Goal: Use online tool/utility: Use online tool/utility

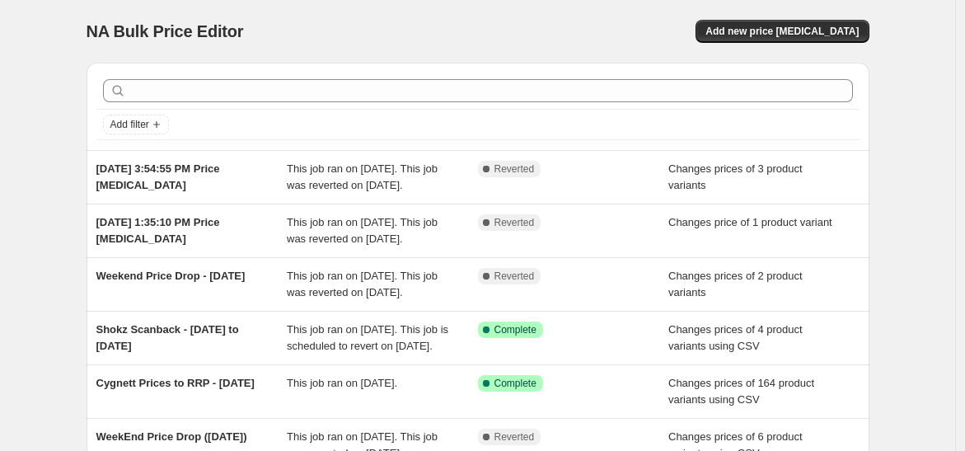
click at [667, 7] on div "NA Bulk Price Editor. This page is ready NA Bulk Price Editor Add new price cha…" at bounding box center [478, 31] width 783 height 63
click at [807, 21] on button "Add new price change job" at bounding box center [781, 31] width 173 height 23
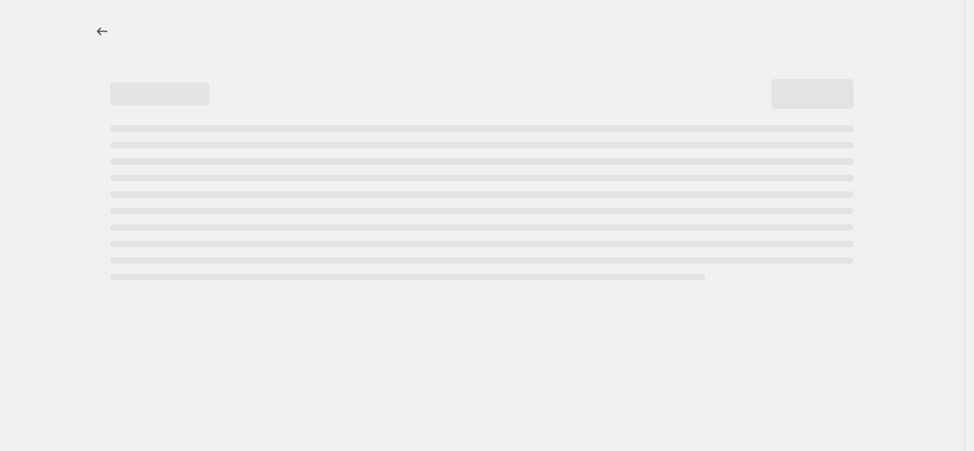
select select "percentage"
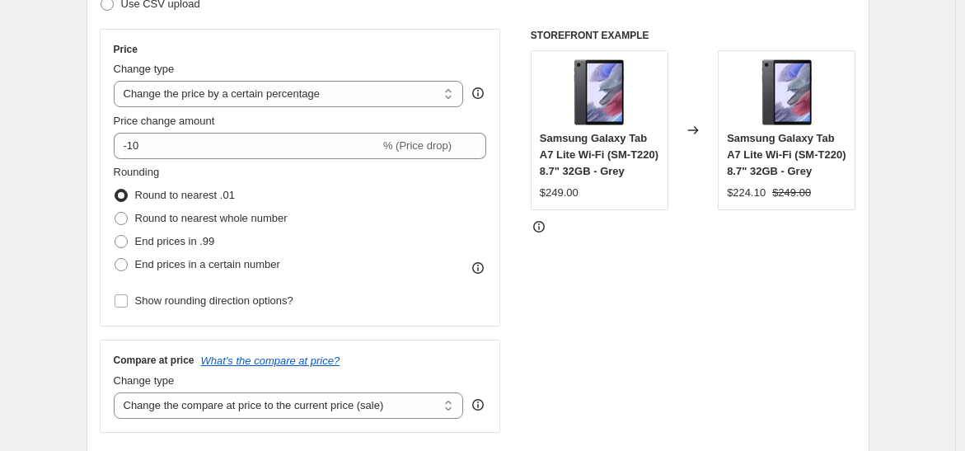
scroll to position [91, 0]
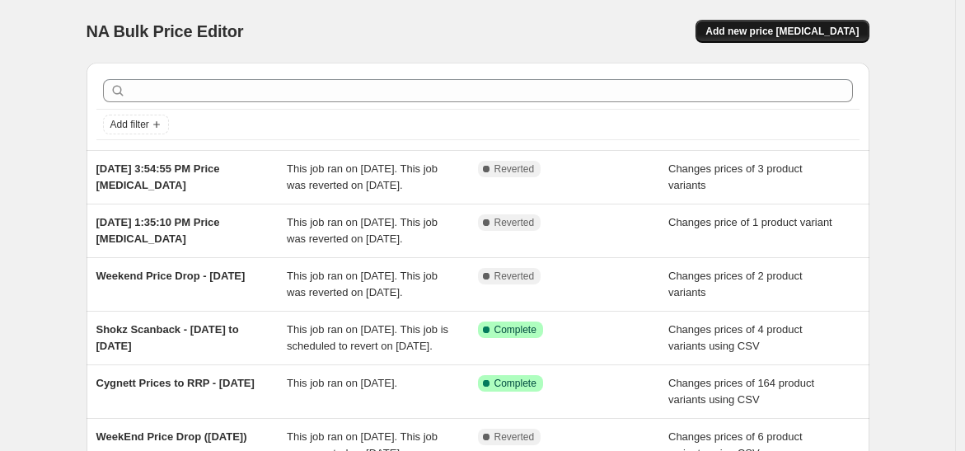
click at [800, 35] on span "Add new price change job" at bounding box center [781, 31] width 153 height 13
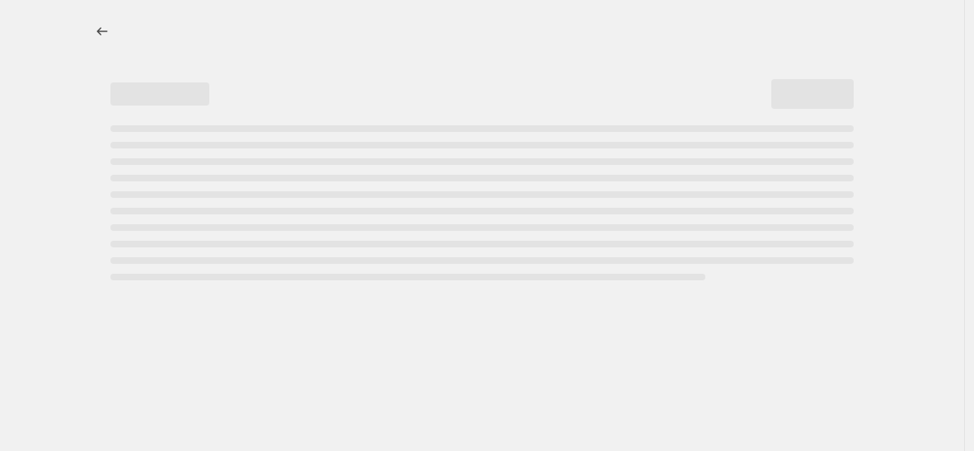
select select "percentage"
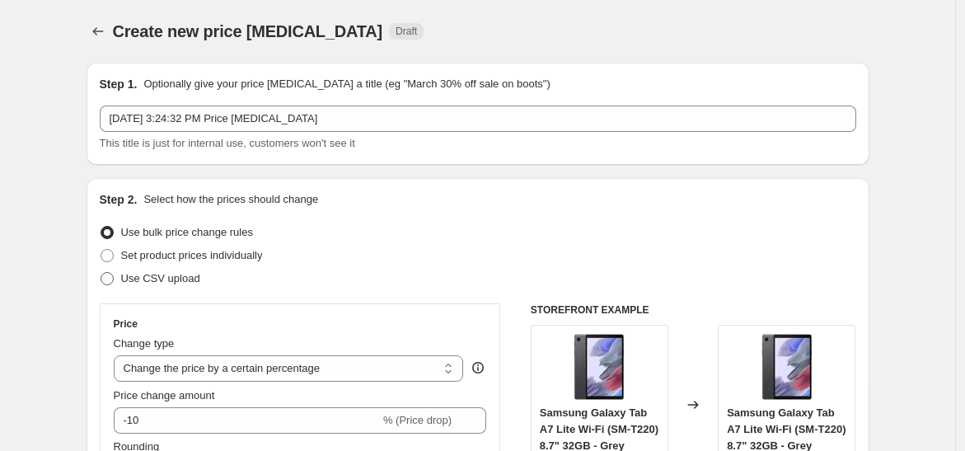
click at [168, 279] on span "Use CSV upload" at bounding box center [160, 278] width 79 height 12
click at [101, 273] on input "Use CSV upload" at bounding box center [101, 272] width 1 height 1
radio input "true"
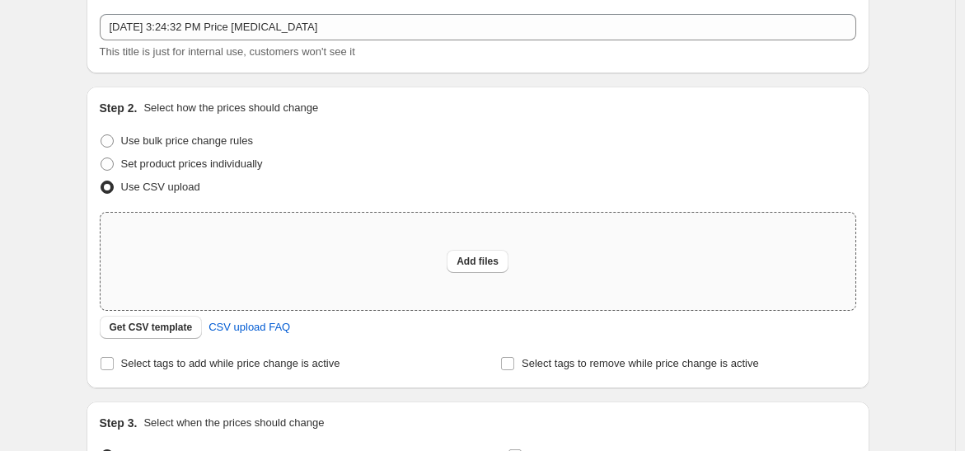
scroll to position [183, 0]
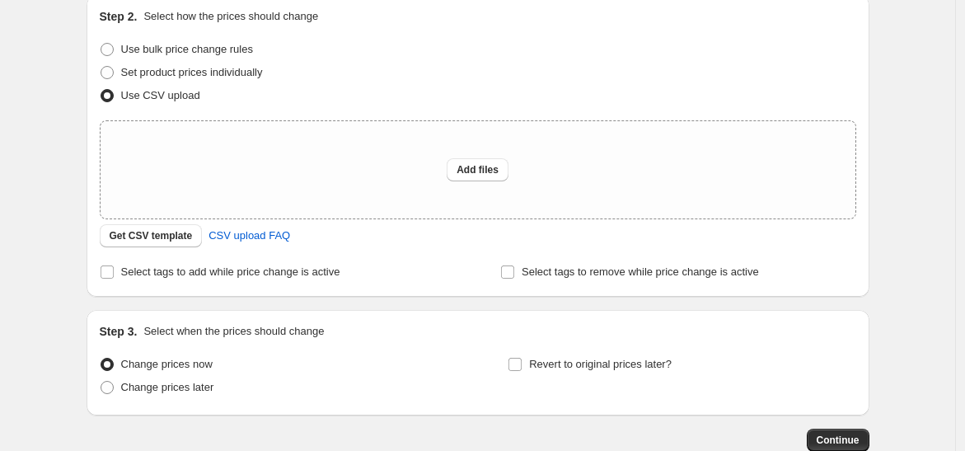
drag, startPoint x: 180, startPoint y: 238, endPoint x: 428, endPoint y: 251, distance: 249.2
click at [428, 251] on div "Step 2. Select how the prices should change Use bulk price change rules Set pro…" at bounding box center [478, 145] width 756 height 275
click at [182, 237] on span "Get CSV template" at bounding box center [151, 235] width 83 height 13
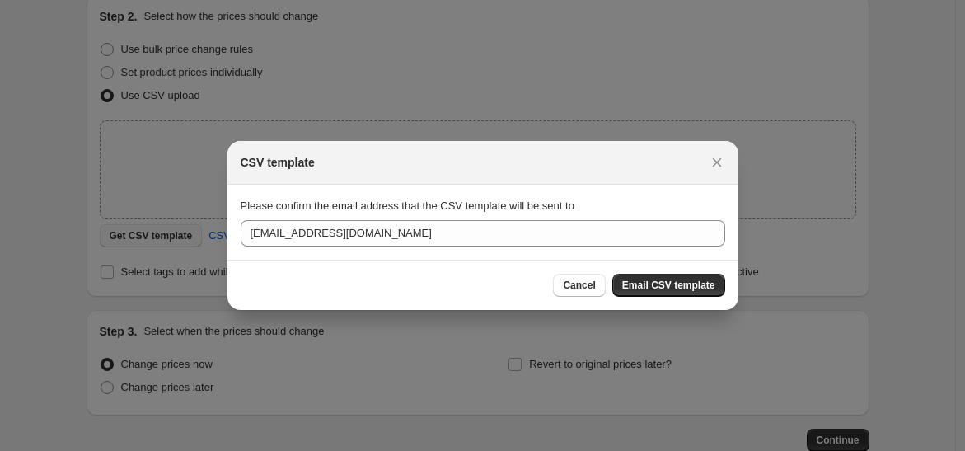
scroll to position [0, 0]
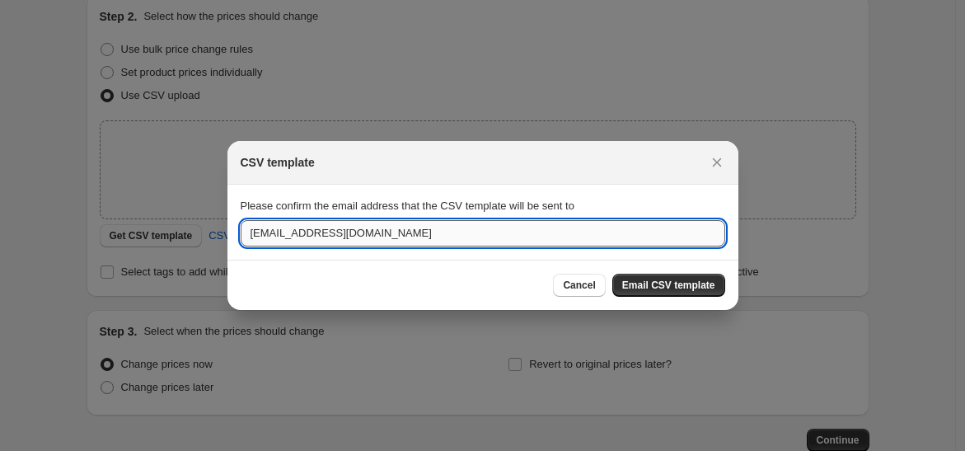
drag, startPoint x: 289, startPoint y: 236, endPoint x: 243, endPoint y: 227, distance: 46.9
click at [243, 227] on input "support@horizonstore.com.au" at bounding box center [483, 233] width 485 height 26
type input "gourav.bharti@horizonstore.com.au"
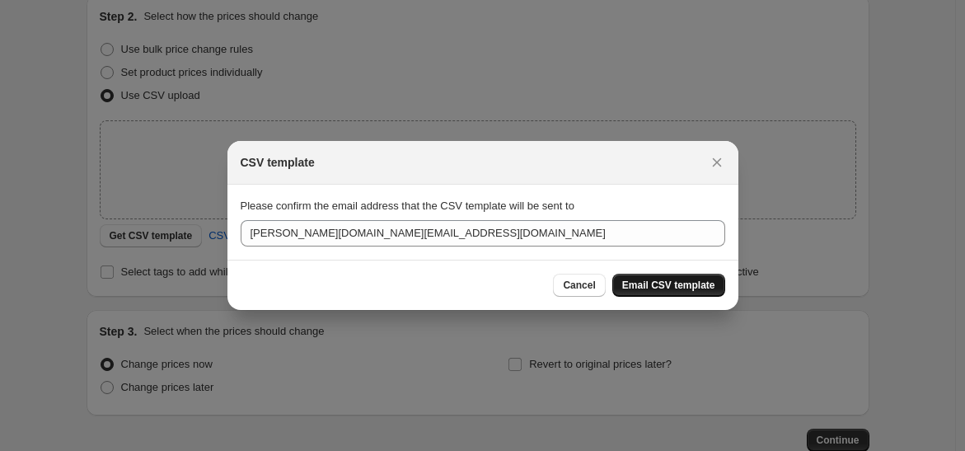
click at [684, 287] on span "Email CSV template" at bounding box center [668, 285] width 93 height 13
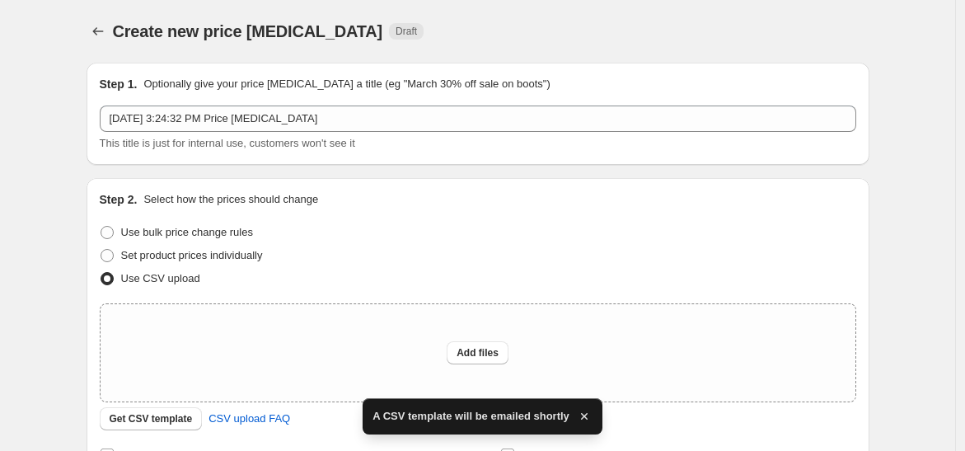
scroll to position [183, 0]
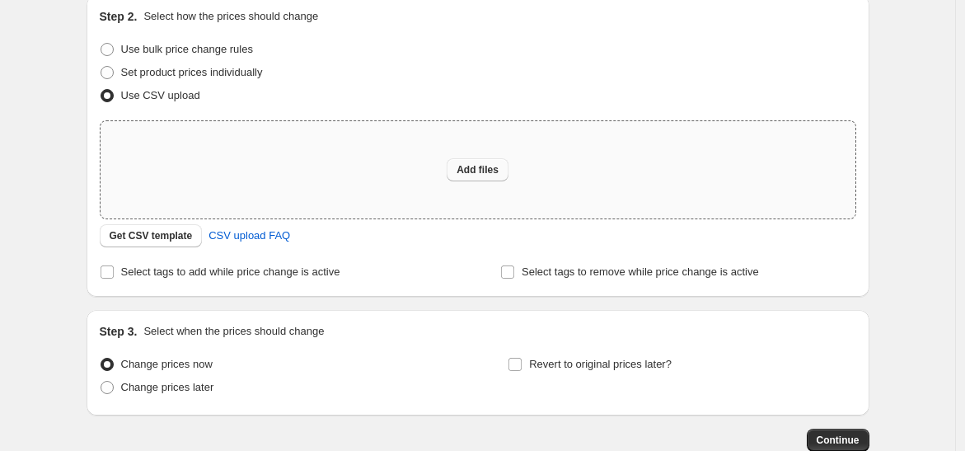
click at [476, 172] on span "Add files" at bounding box center [477, 169] width 42 height 13
type input "C:\fakepath\Pelican 20% off 27-08-25 to 29-08-25.csv"
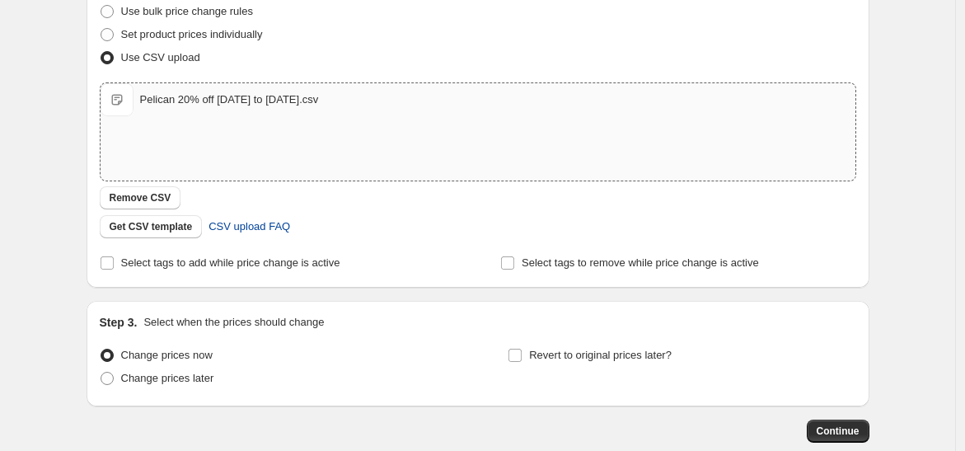
scroll to position [312, 0]
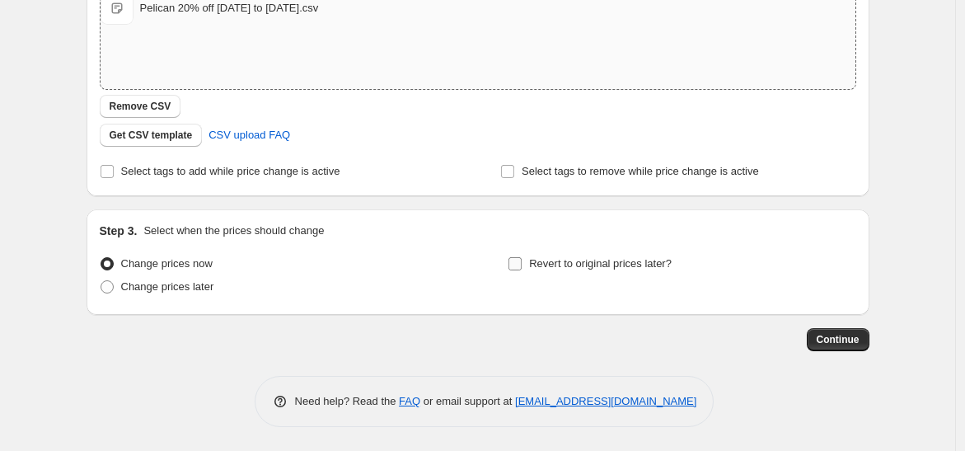
click at [527, 264] on label "Revert to original prices later?" at bounding box center [590, 263] width 164 height 23
click at [522, 264] on input "Revert to original prices later?" at bounding box center [514, 263] width 13 height 13
checkbox input "true"
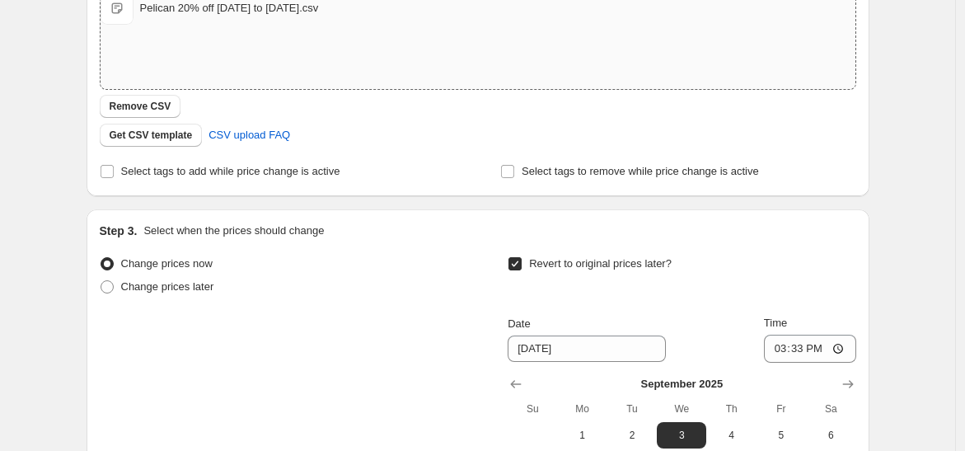
scroll to position [495, 0]
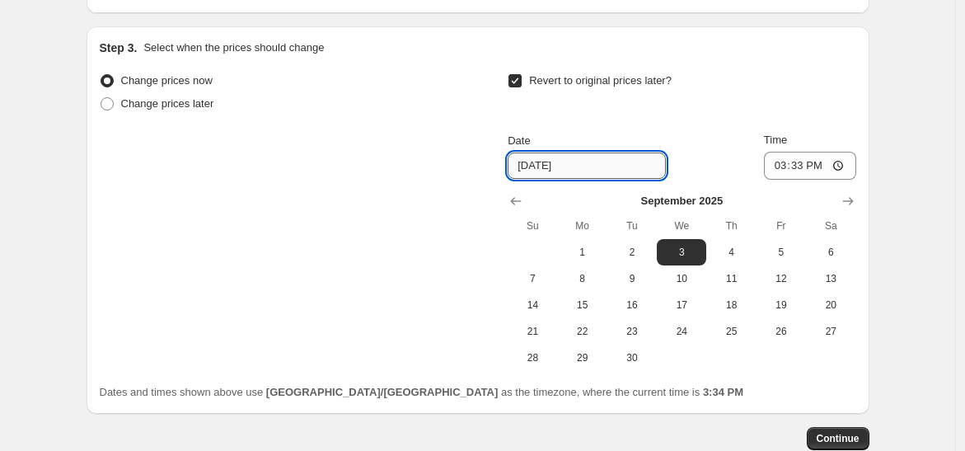
click at [577, 154] on input "9/3/2025" at bounding box center [587, 165] width 158 height 26
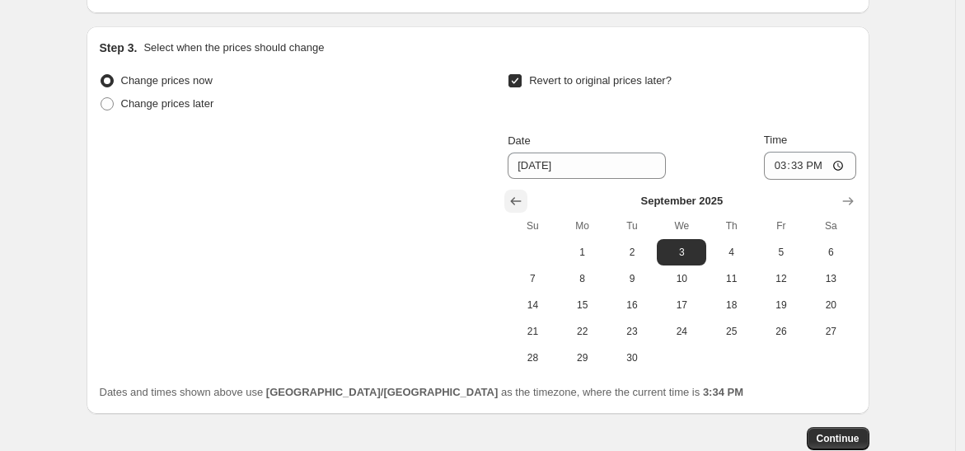
click at [520, 195] on icon "Show previous month, August 2025" at bounding box center [516, 201] width 16 height 16
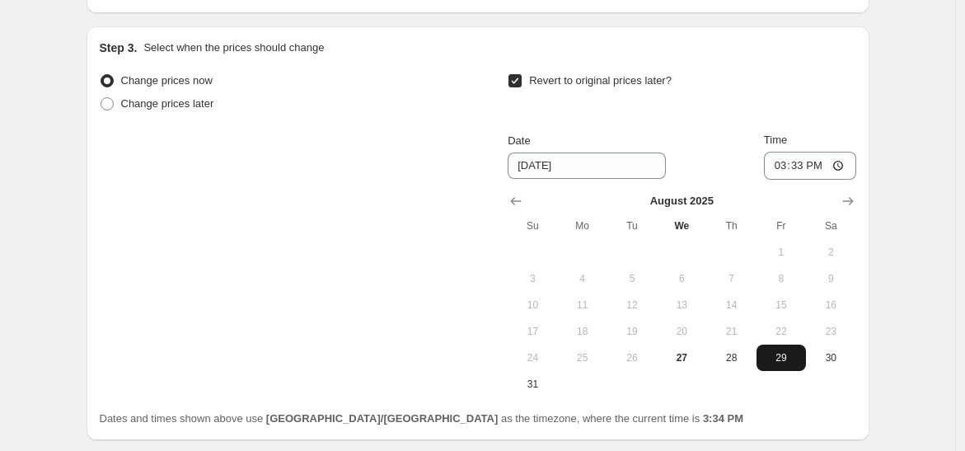
click at [781, 359] on span "29" at bounding box center [781, 357] width 36 height 13
type input "8/29/2025"
click at [834, 167] on input "15:33" at bounding box center [810, 166] width 92 height 28
type input "19:30"
click at [911, 262] on div "Create new price change job. This page is ready Create new price change job Dra…" at bounding box center [477, 41] width 955 height 1072
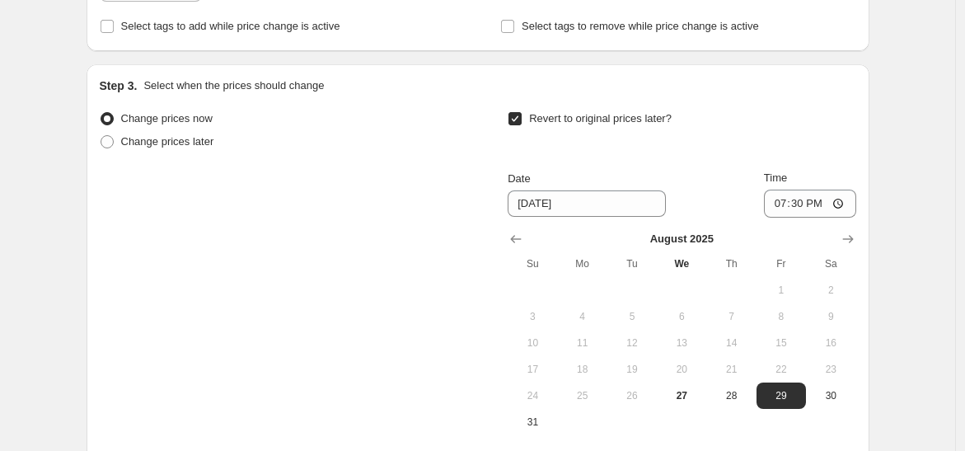
scroll to position [549, 0]
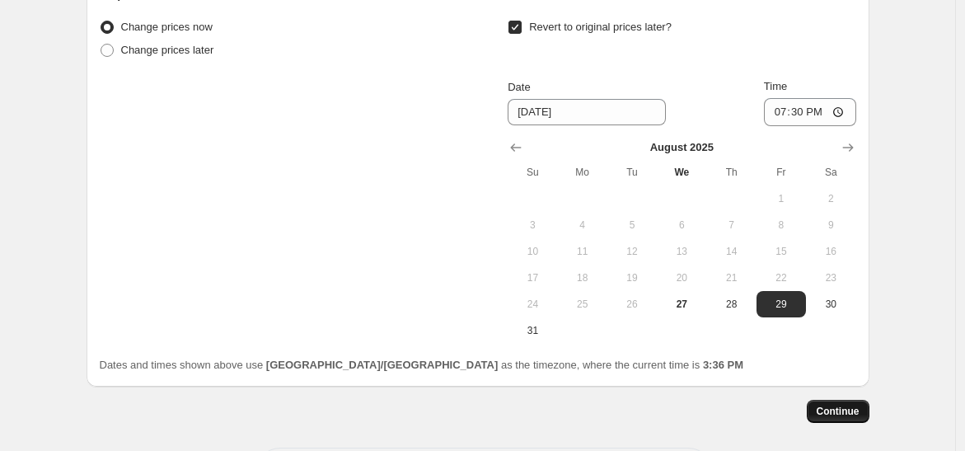
click at [840, 406] on span "Continue" at bounding box center [838, 411] width 43 height 13
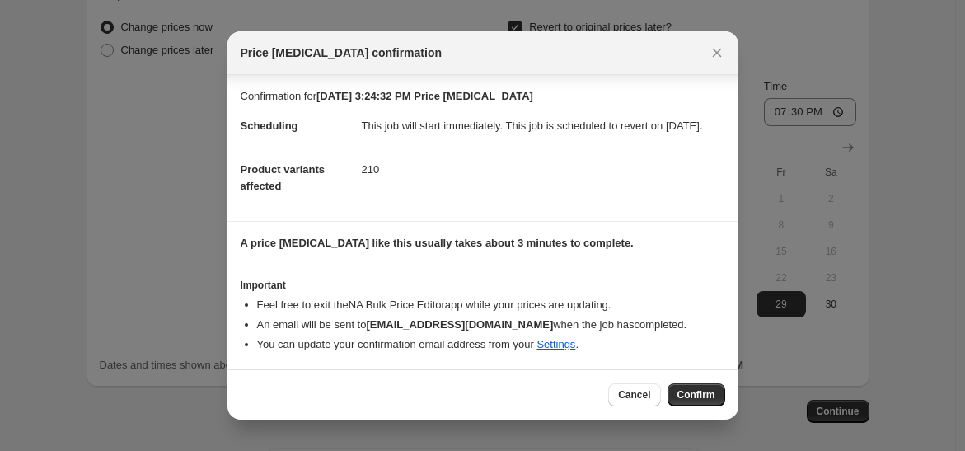
scroll to position [2, 0]
click at [694, 394] on button "Confirm" at bounding box center [696, 394] width 58 height 23
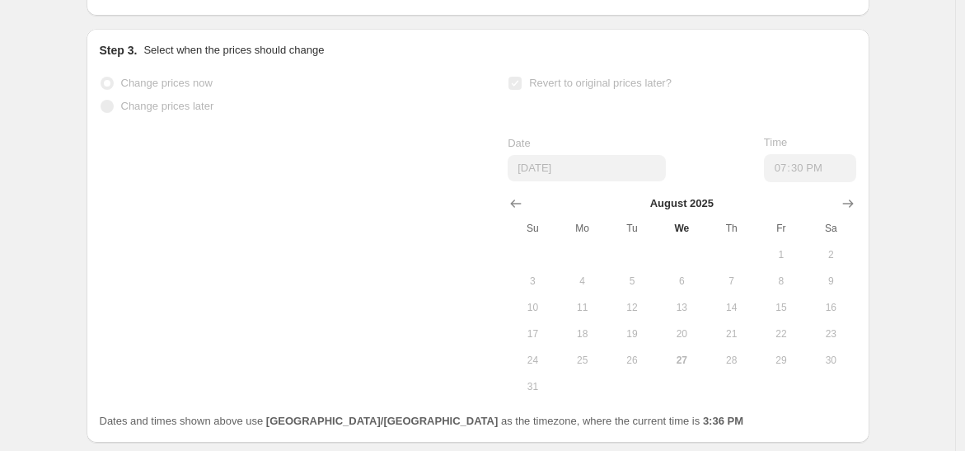
scroll to position [336, 0]
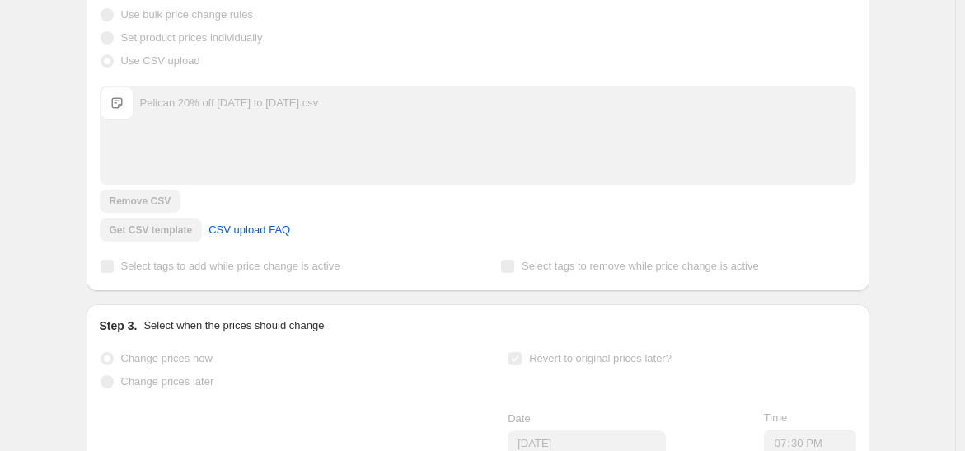
click at [152, 352] on span "Change prices now" at bounding box center [166, 358] width 91 height 12
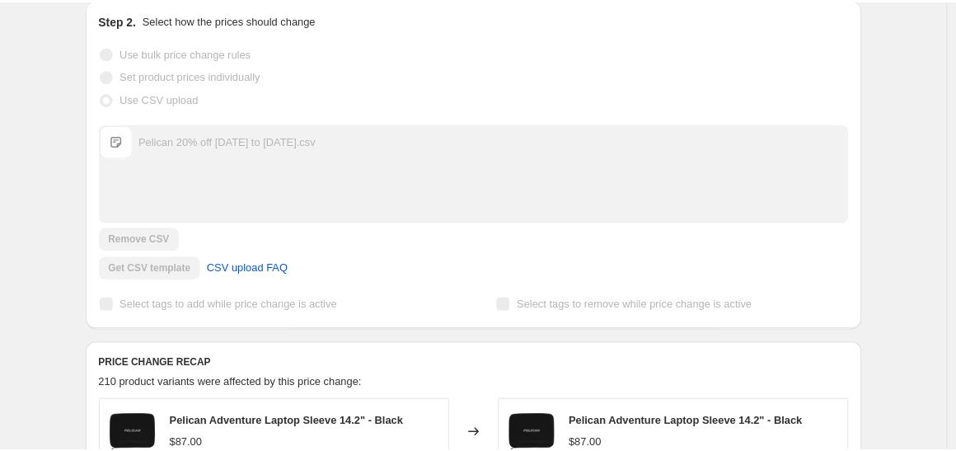
scroll to position [0, 0]
